Goal: Check status: Check status

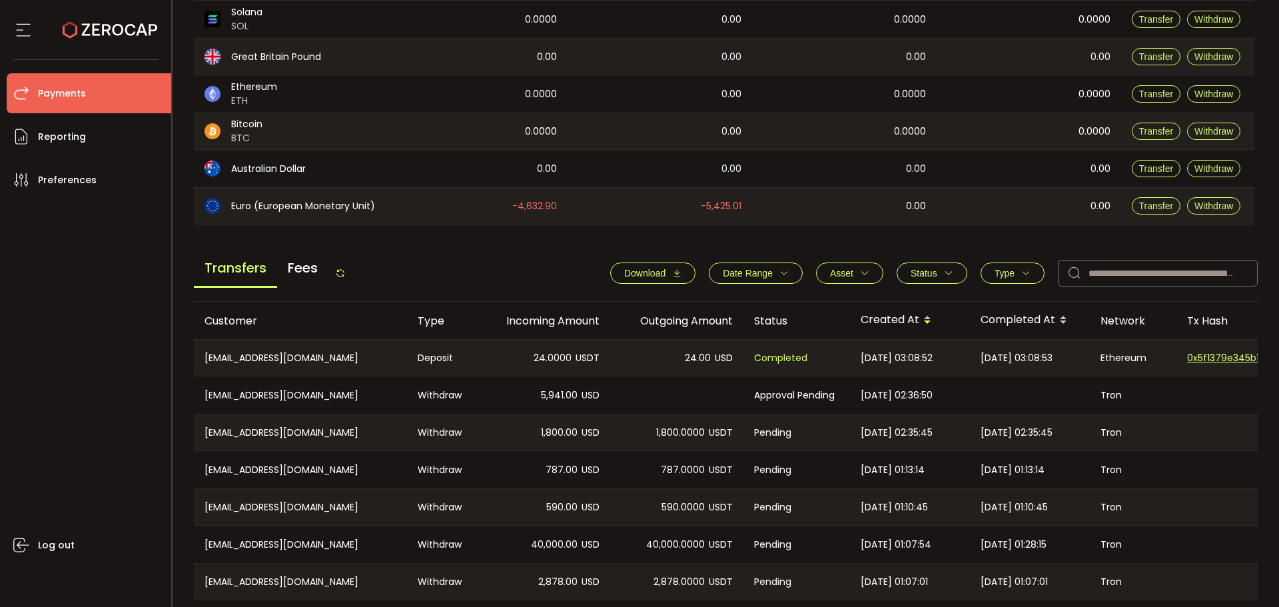
scroll to position [400, 0]
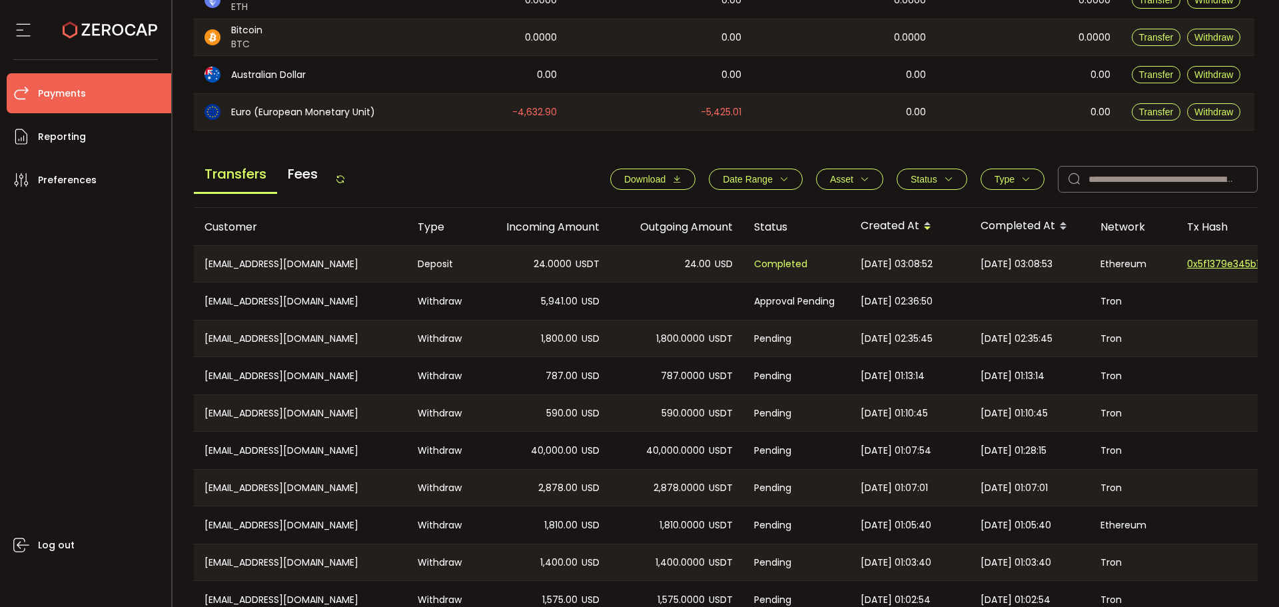
click at [346, 176] on icon at bounding box center [340, 179] width 11 height 11
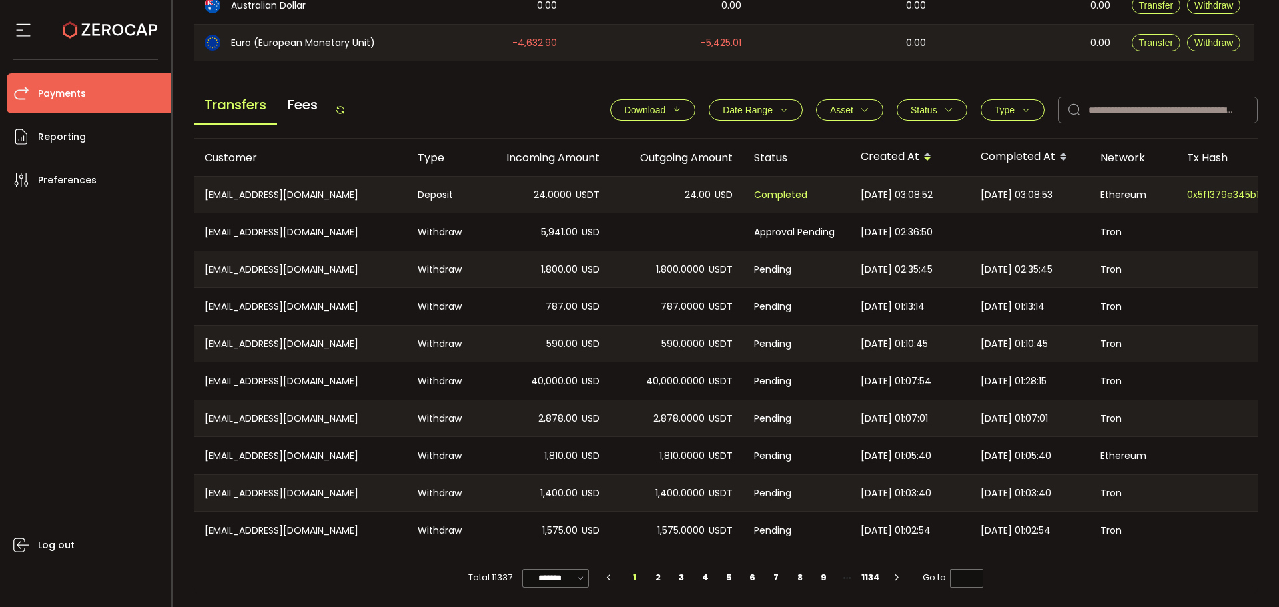
drag, startPoint x: 514, startPoint y: 374, endPoint x: 1137, endPoint y: 377, distance: 623.3
click at [1137, 377] on tr "[EMAIL_ADDRESS][DOMAIN_NAME] Withdraw 40,000.00 USD 40,000.0000 USDT Pending [D…" at bounding box center [895, 380] width 1402 height 37
click at [1137, 377] on div "Tron" at bounding box center [1133, 380] width 87 height 37
drag, startPoint x: 1147, startPoint y: 380, endPoint x: 510, endPoint y: 380, distance: 636.7
click at [510, 380] on tr "[EMAIL_ADDRESS][DOMAIN_NAME] Withdraw 40,000.00 USD 40,000.0000 USDT Pending [D…" at bounding box center [895, 380] width 1402 height 37
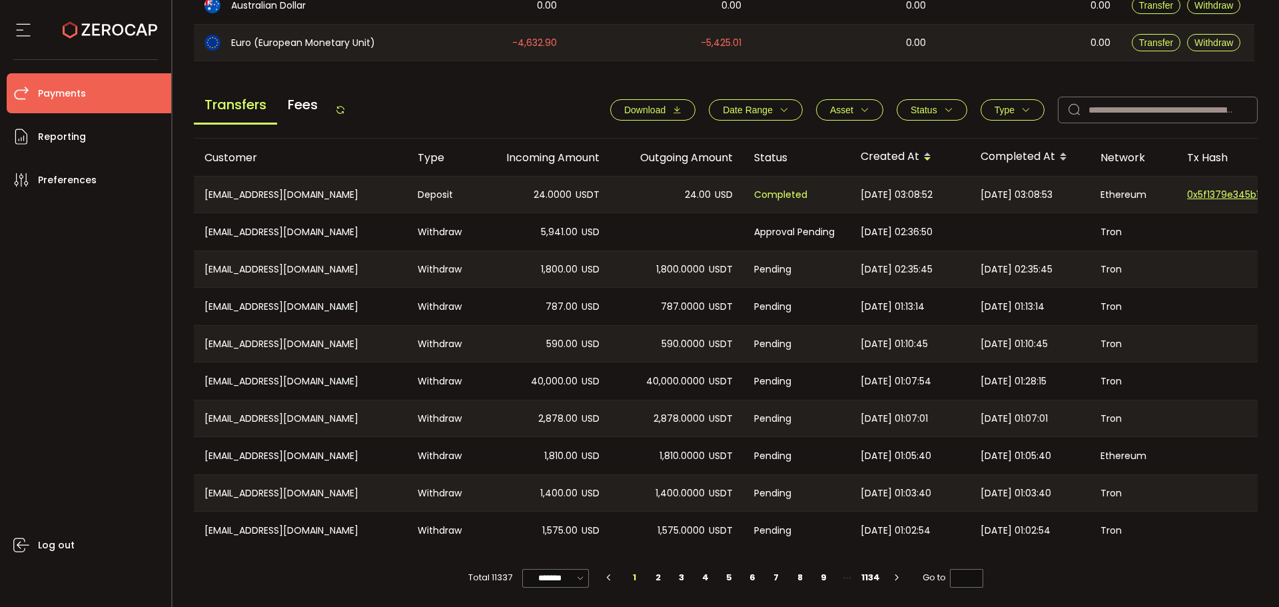
click at [514, 379] on div "40,000.00 USD" at bounding box center [543, 380] width 133 height 37
drag, startPoint x: 1154, startPoint y: 362, endPoint x: 1180, endPoint y: 362, distance: 26.0
click at [1180, 362] on tr "[EMAIL_ADDRESS][DOMAIN_NAME] Withdraw 40,000.00 USD 40,000.0000 USDT Pending [D…" at bounding box center [895, 380] width 1402 height 37
click at [1180, 362] on div at bounding box center [1242, 380] width 133 height 37
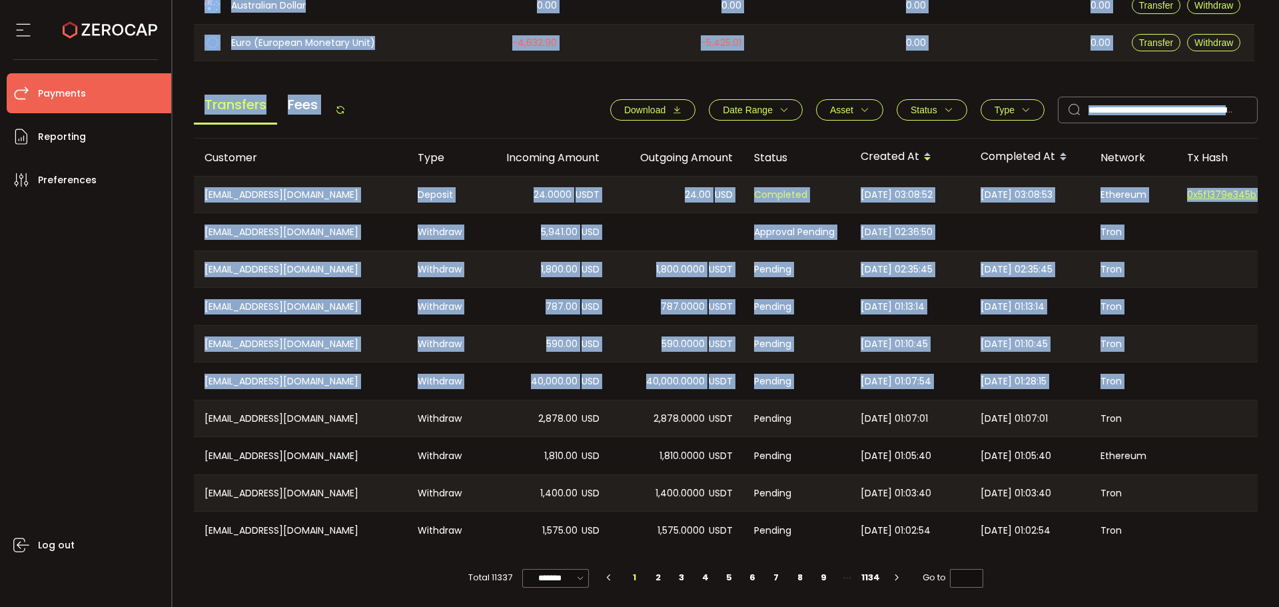
drag, startPoint x: 1178, startPoint y: 381, endPoint x: 269, endPoint y: 362, distance: 909.2
click at [156, 350] on div "Confirmation Confirmation Confirm Cancel Deposit & Withdraw Treasury Payments T…" at bounding box center [639, 303] width 1279 height 607
click at [539, 390] on div "40,000.00 USD" at bounding box center [543, 380] width 133 height 37
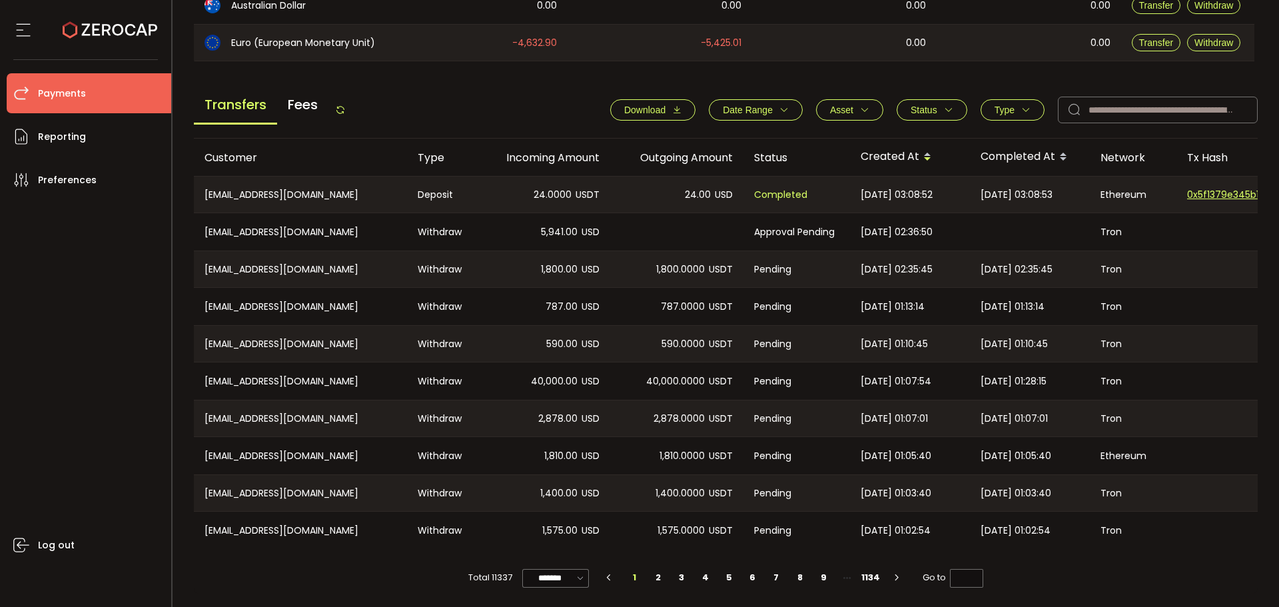
click at [831, 89] on div "Transfers Fees Download Date Range - Asset BTC ETH EUR GBP USD USDC USDT Clear …" at bounding box center [726, 113] width 1064 height 51
click at [340, 106] on icon at bounding box center [340, 110] width 11 height 11
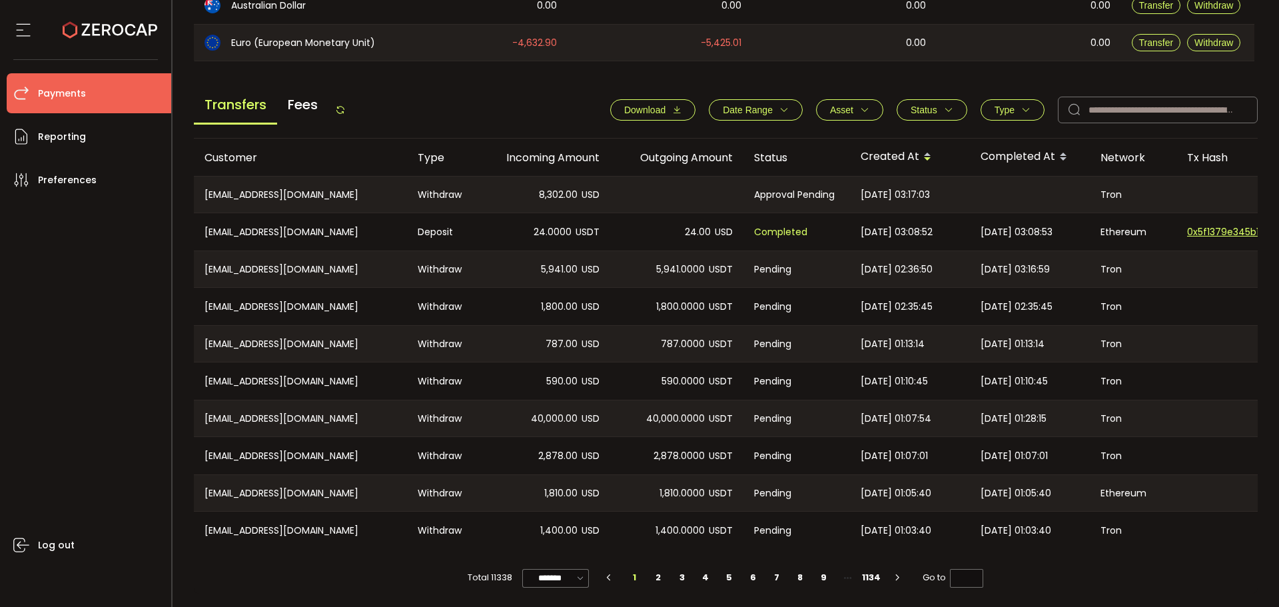
click at [343, 95] on div "Transfers Fees" at bounding box center [270, 110] width 152 height 30
click at [344, 106] on icon at bounding box center [340, 110] width 11 height 11
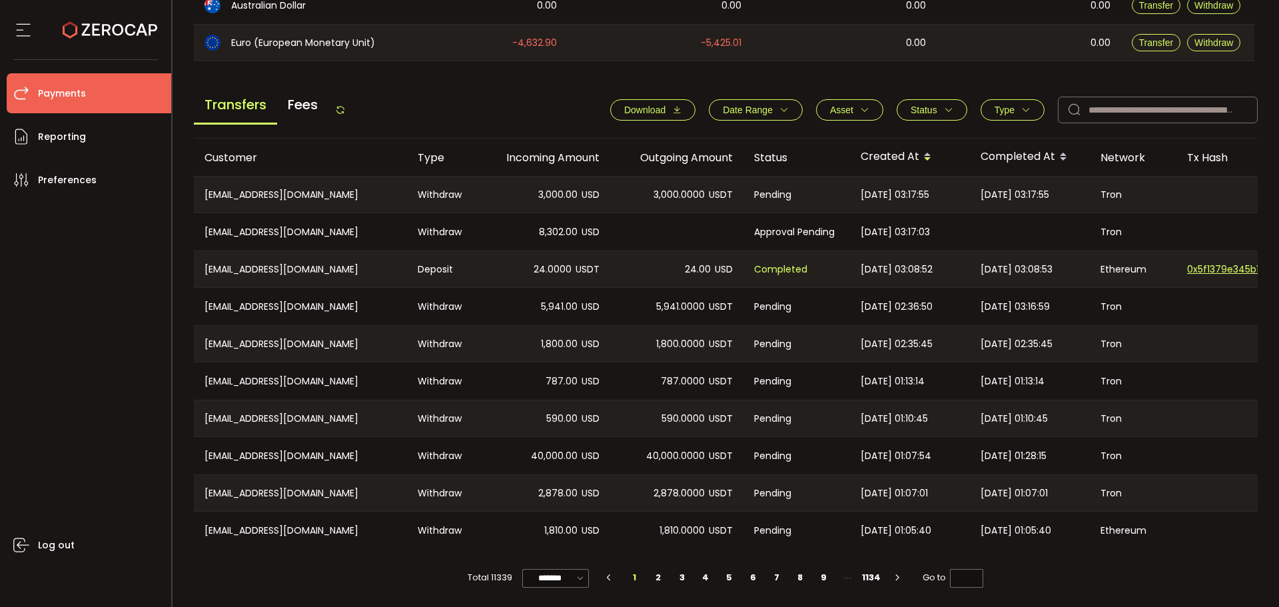
click at [401, 185] on div "[EMAIL_ADDRESS][DOMAIN_NAME]" at bounding box center [300, 194] width 213 height 36
click at [544, 70] on main "Balance Assets Trading Balance Trading Balance (USD) Custody Balance Locked for…" at bounding box center [726, 121] width 1064 height 946
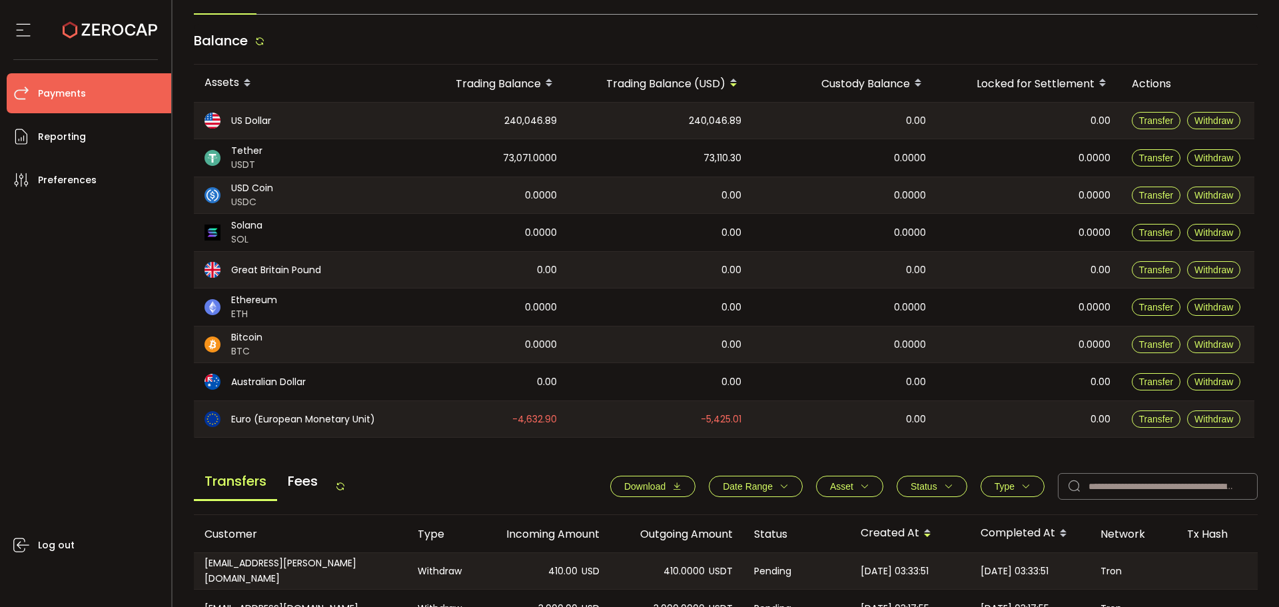
scroll to position [266, 0]
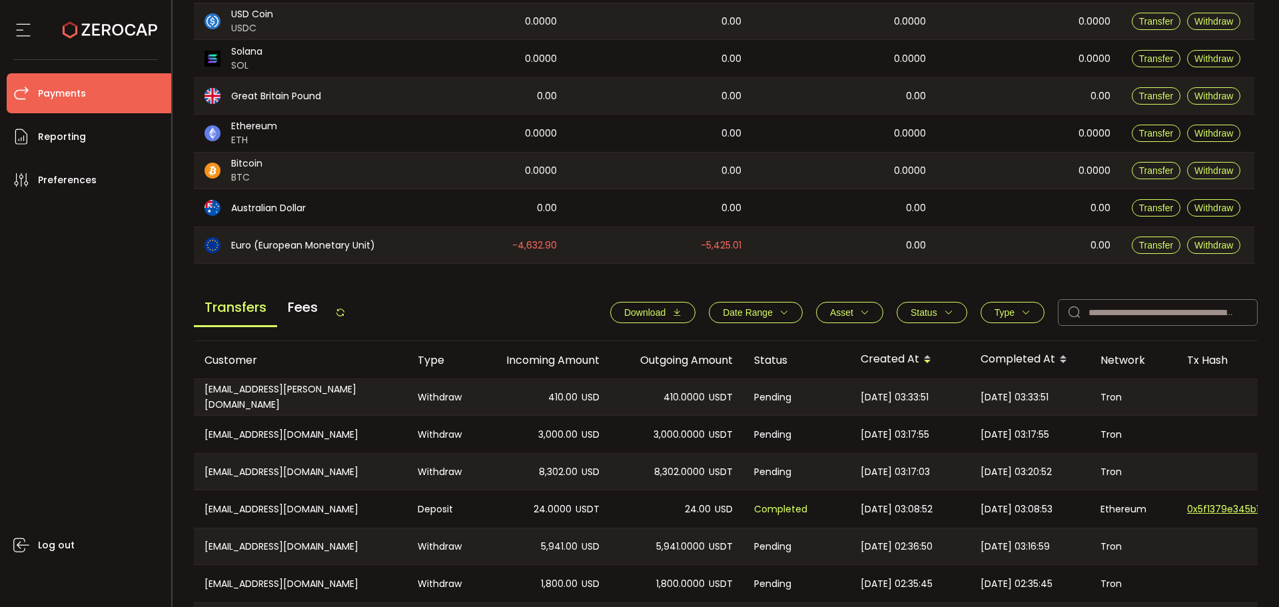
drag, startPoint x: 551, startPoint y: 426, endPoint x: 587, endPoint y: 467, distance: 54.8
click at [587, 467] on tbody "CN-frankey@live.com Withdraw 410.00 USD 410.0000 USDT Pending 2025-08-18 03:33:…" at bounding box center [895, 564] width 1402 height 373
click at [587, 467] on span "USD" at bounding box center [590, 471] width 18 height 15
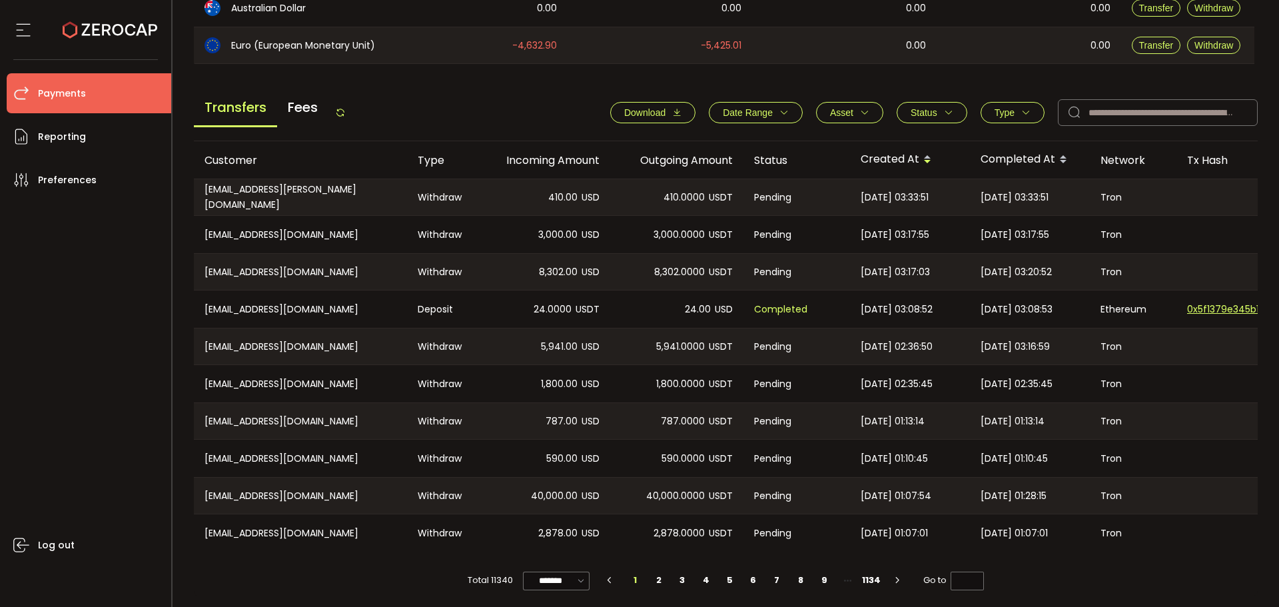
scroll to position [473, 0]
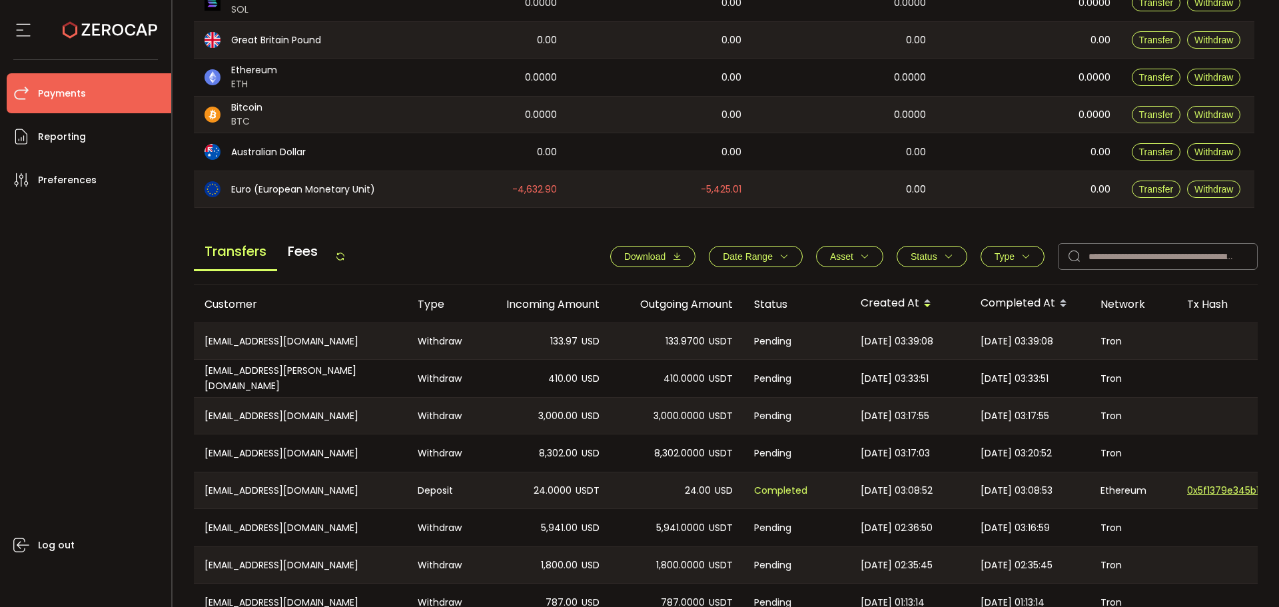
scroll to position [466, 0]
